Goal: Information Seeking & Learning: Check status

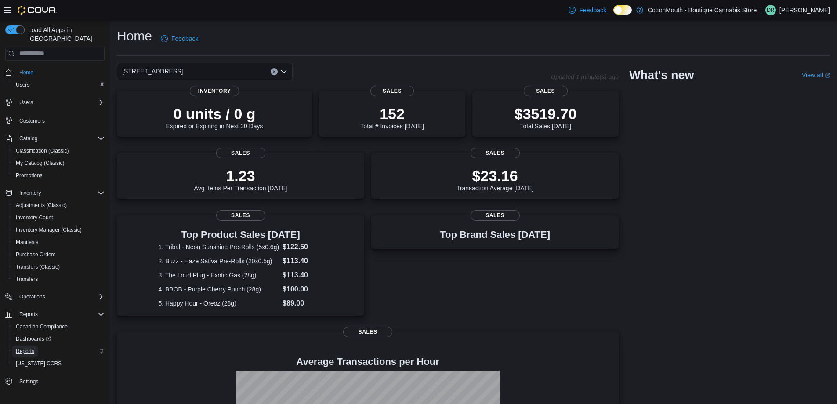
click at [20, 348] on span "Reports" at bounding box center [25, 351] width 18 height 7
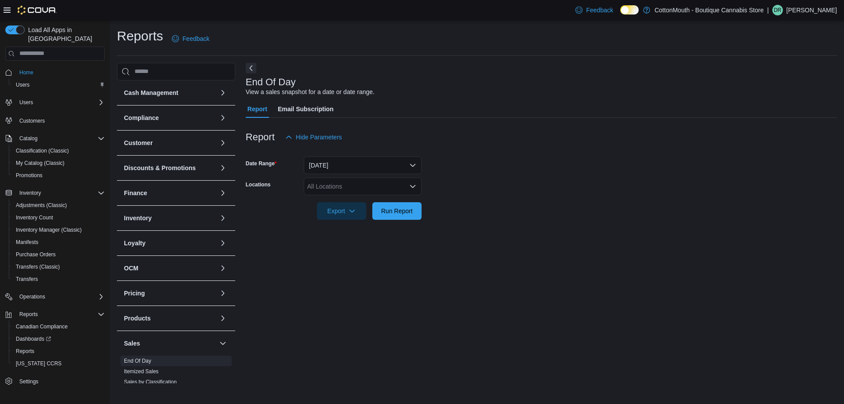
click at [358, 185] on div "All Locations" at bounding box center [363, 187] width 118 height 18
click at [354, 202] on span "CottonMouth - Boutique Cannabis Store" at bounding box center [372, 201] width 109 height 9
click at [354, 202] on span "1120 Davie St" at bounding box center [353, 201] width 61 height 9
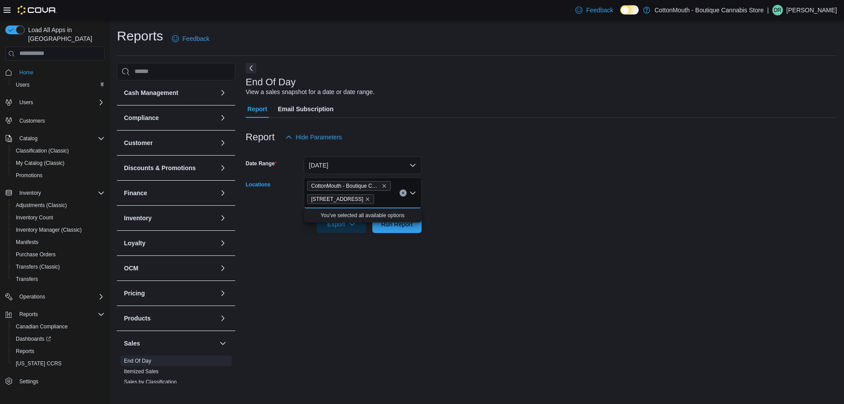
click at [555, 225] on form "Date Range Today Locations CottonMouth - Boutique Cannabis Store 1120 Davie St …" at bounding box center [541, 189] width 591 height 87
click at [376, 223] on button "Run Report" at bounding box center [396, 224] width 49 height 18
